Goal: Task Accomplishment & Management: Complete application form

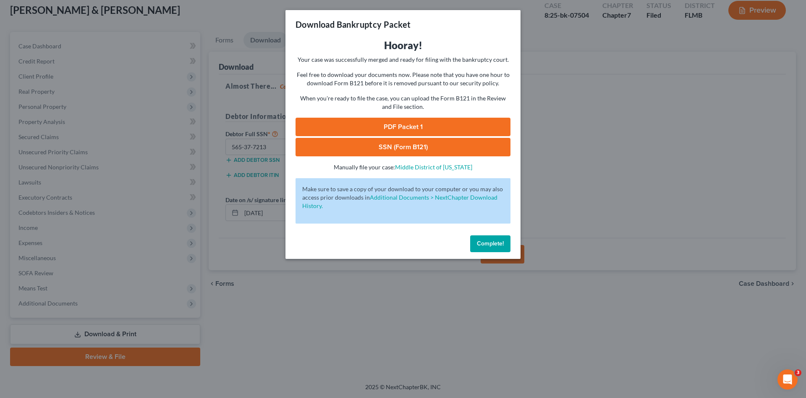
scroll to position [49, 0]
click at [499, 243] on span "Complete!" at bounding box center [490, 243] width 27 height 7
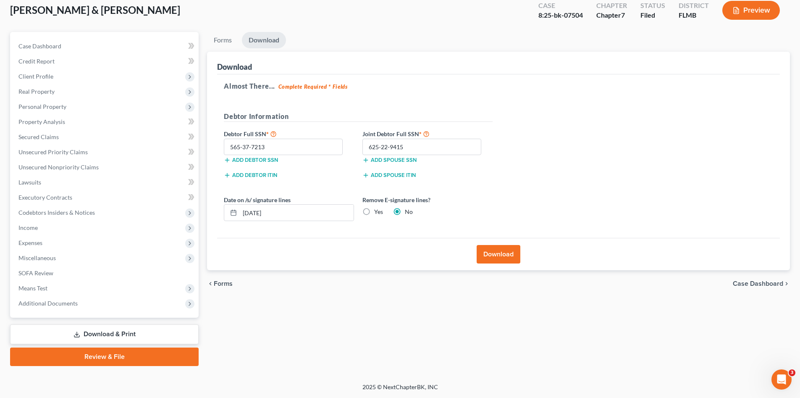
scroll to position [0, 0]
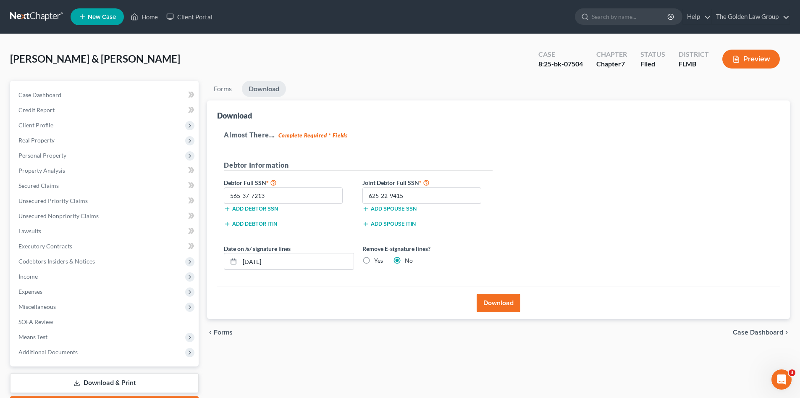
click at [37, 21] on link at bounding box center [37, 16] width 54 height 15
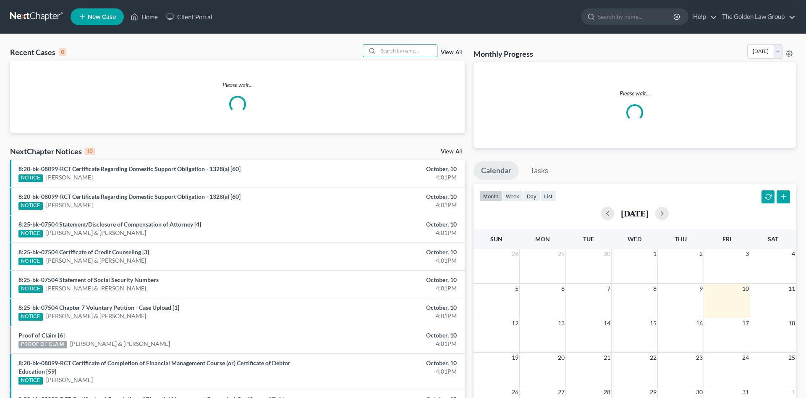
click at [394, 54] on input "search" at bounding box center [407, 51] width 59 height 12
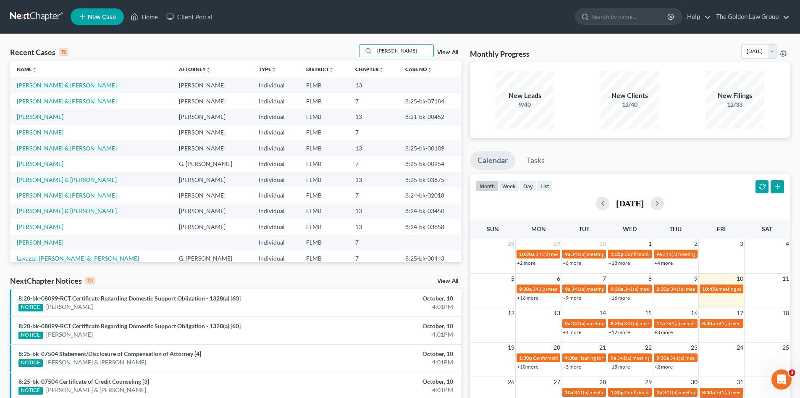
type input "[PERSON_NAME]"
click at [39, 86] on link "[PERSON_NAME] & [PERSON_NAME]" at bounding box center [67, 84] width 100 height 7
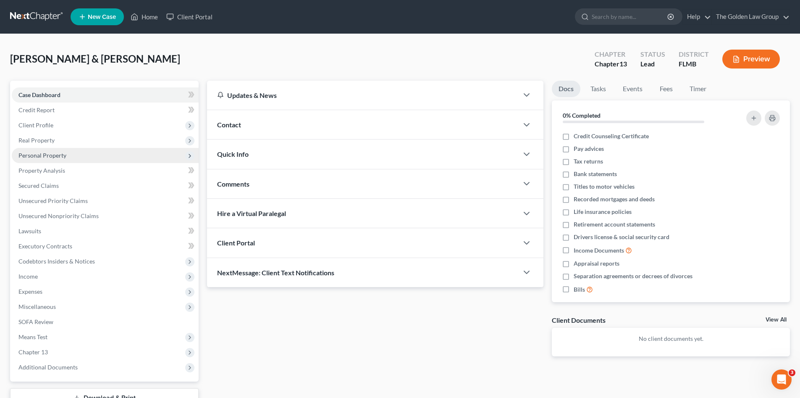
click at [50, 157] on span "Personal Property" at bounding box center [42, 155] width 48 height 7
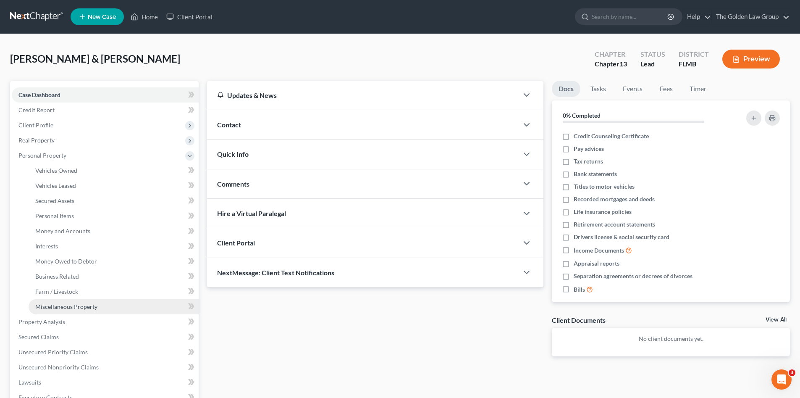
click at [73, 310] on span "Miscellaneous Property" at bounding box center [66, 306] width 62 height 7
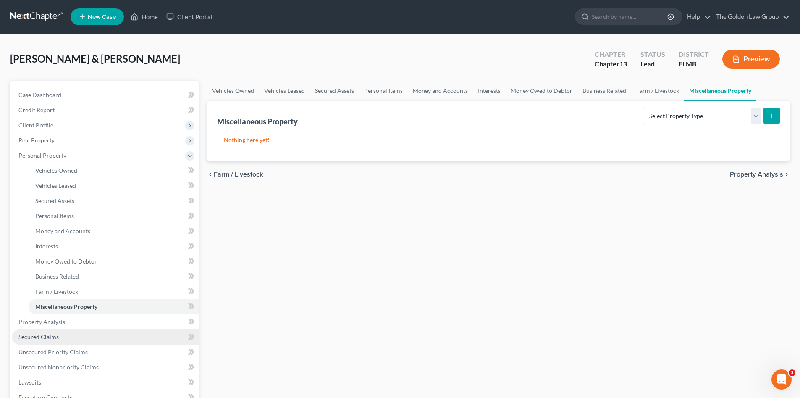
click at [55, 336] on span "Secured Claims" at bounding box center [38, 336] width 40 height 7
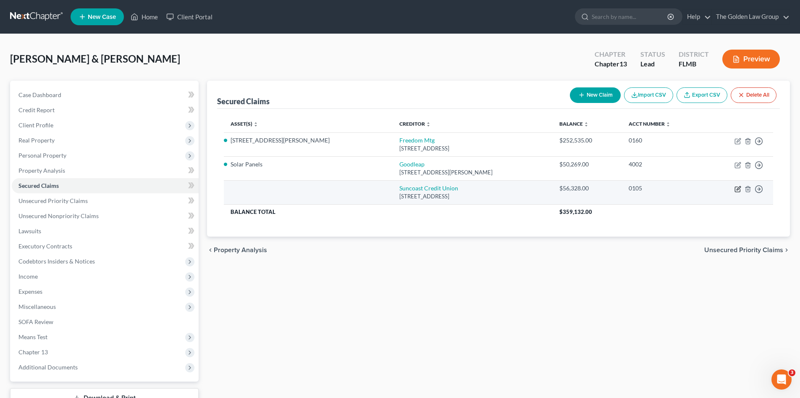
click at [737, 189] on icon "button" at bounding box center [739, 188] width 4 height 4
select select "9"
select select "2"
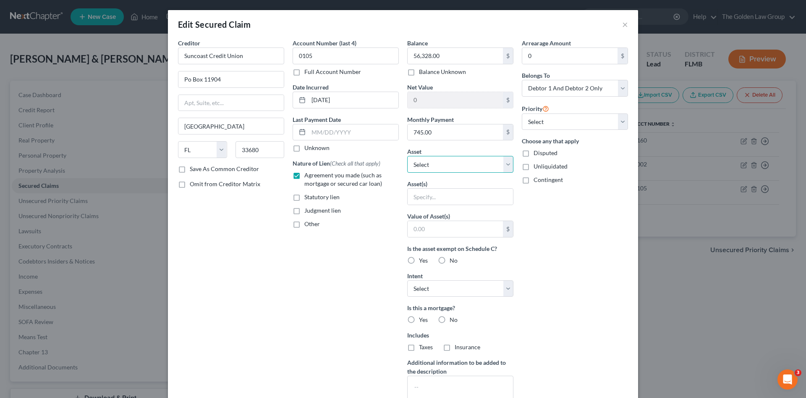
click at [467, 166] on select "Select Other Multiple Assets Jewelry - Misc. Costume Jewelry - $50.0 Truist Ban…" at bounding box center [460, 164] width 106 height 17
select select "21"
click at [407, 156] on select "Select Other Multiple Assets Jewelry - Misc. Costume Jewelry - $50.0 Truist Ban…" at bounding box center [460, 164] width 106 height 17
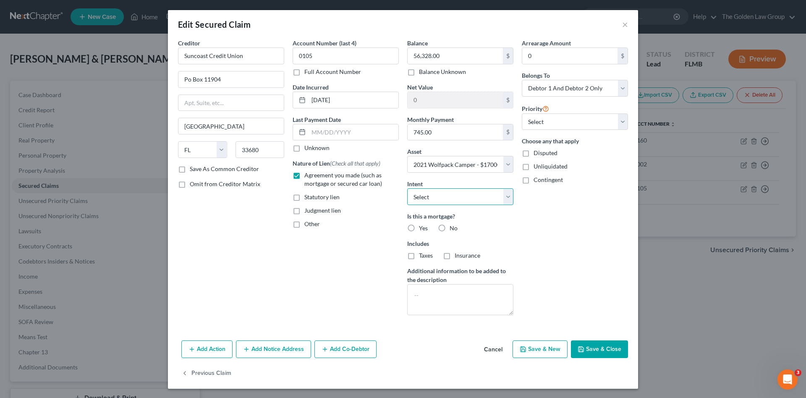
click at [426, 196] on select "Select Surrender Redeem Reaffirm Avoid Other" at bounding box center [460, 196] width 106 height 17
select select "0"
click at [407, 188] on select "Select Surrender Redeem Reaffirm Avoid Other" at bounding box center [460, 196] width 106 height 17
click at [450, 228] on label "No" at bounding box center [454, 228] width 8 height 8
click at [453, 228] on input "No" at bounding box center [455, 226] width 5 height 5
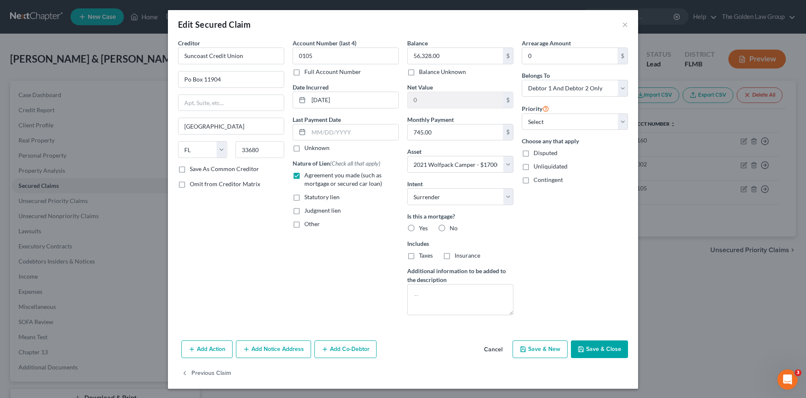
radio input "true"
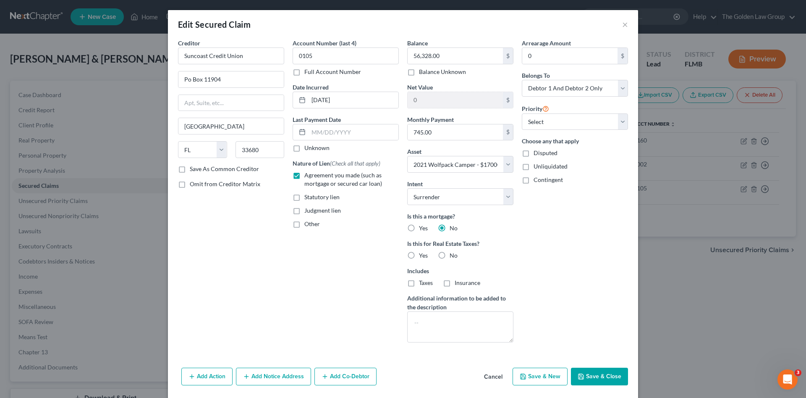
click at [543, 263] on div "Arrearage Amount 0 $ Belongs To * Select Debtor 1 Only Debtor 2 Only Debtor 1 A…" at bounding box center [575, 194] width 115 height 310
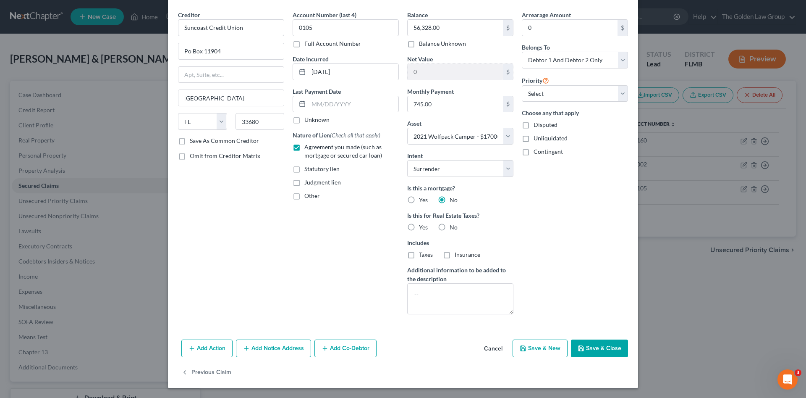
click at [579, 345] on icon "button" at bounding box center [581, 348] width 7 height 7
select select
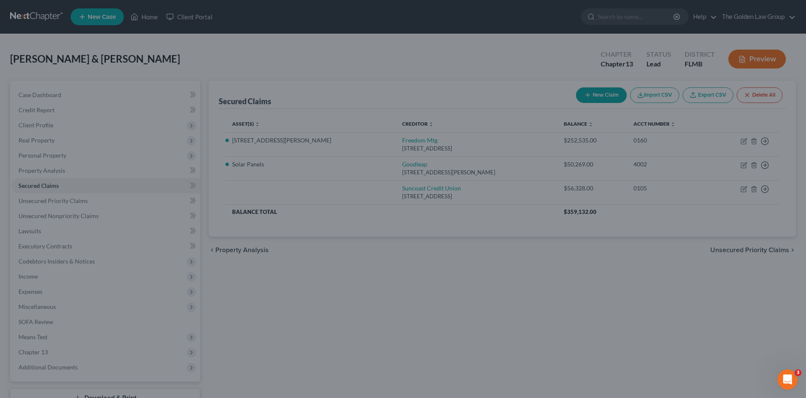
type input "-39,328.00"
select select "21"
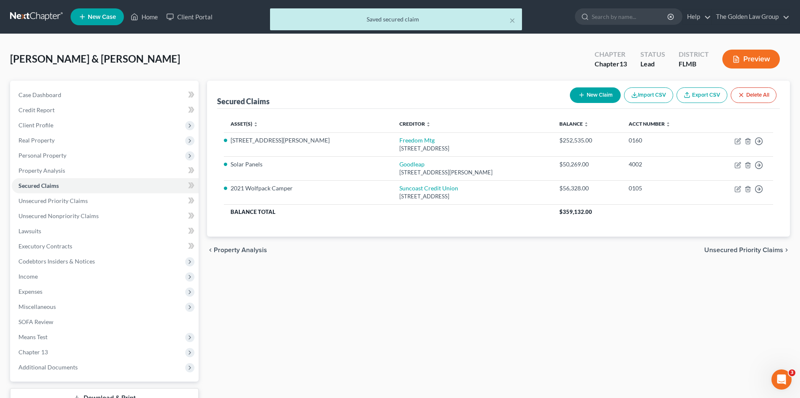
click at [579, 344] on div "Secured Claims New Claim Import CSV Export CSV Delete All Asset(s) expand_more …" at bounding box center [498, 255] width 591 height 349
click at [25, 158] on span "Personal Property" at bounding box center [42, 155] width 48 height 7
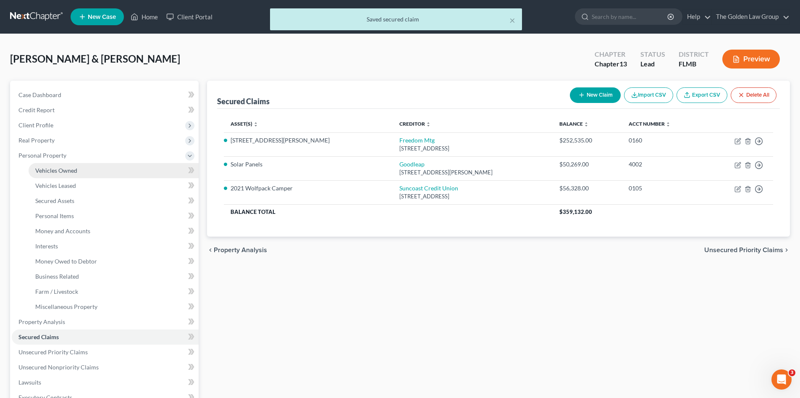
click at [76, 173] on span "Vehicles Owned" at bounding box center [56, 170] width 42 height 7
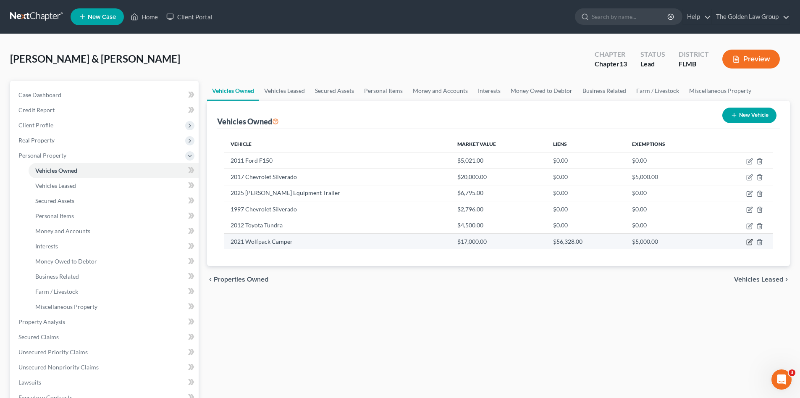
click at [747, 243] on icon "button" at bounding box center [749, 242] width 5 height 5
select select "7"
select select "5"
select select "2"
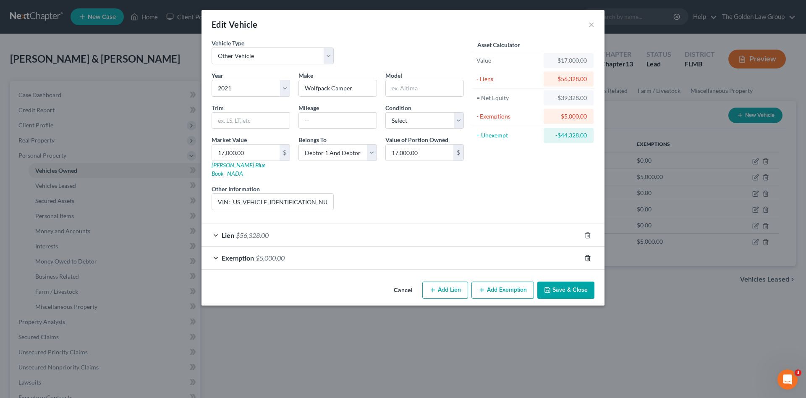
click at [588, 255] on icon "button" at bounding box center [588, 258] width 7 height 7
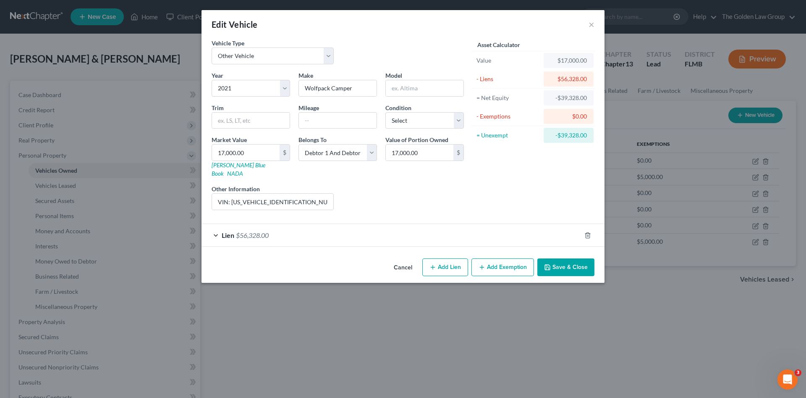
click at [468, 234] on div "Lien $56,328.00" at bounding box center [392, 235] width 380 height 22
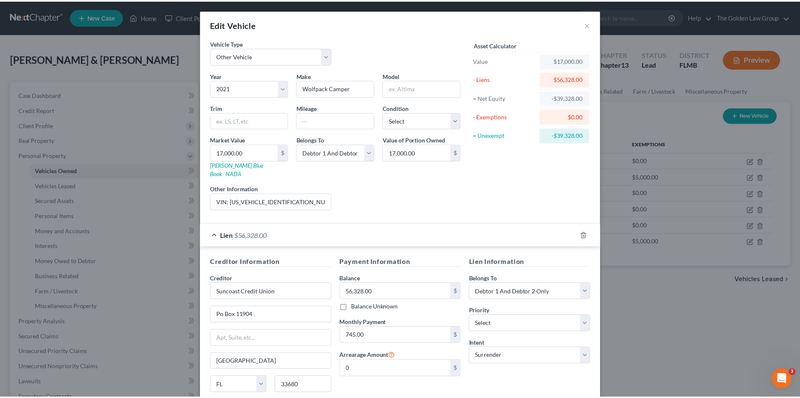
scroll to position [62, 0]
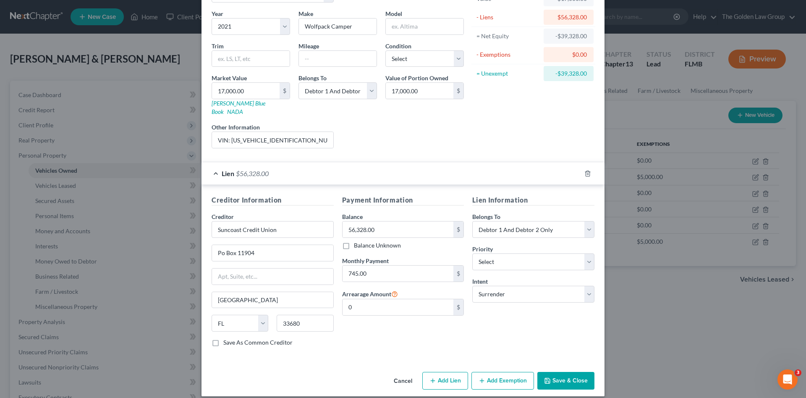
click at [556, 374] on button "Save & Close" at bounding box center [566, 381] width 57 height 18
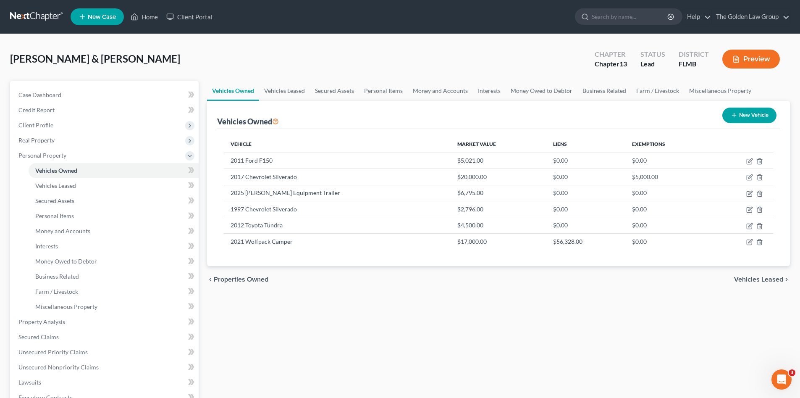
click at [633, 293] on div "Vehicles Owned Vehicles Leased Secured Assets Personal Items Money and Accounts…" at bounding box center [498, 331] width 591 height 500
click at [621, 283] on div "chevron_left Properties Owned Vehicles Leased chevron_right" at bounding box center [498, 279] width 583 height 27
click at [285, 54] on div "[PERSON_NAME] & [PERSON_NAME] Upgraded Chapter Chapter 13 Status Lead District …" at bounding box center [400, 62] width 780 height 37
